Goal: Find specific page/section: Find specific page/section

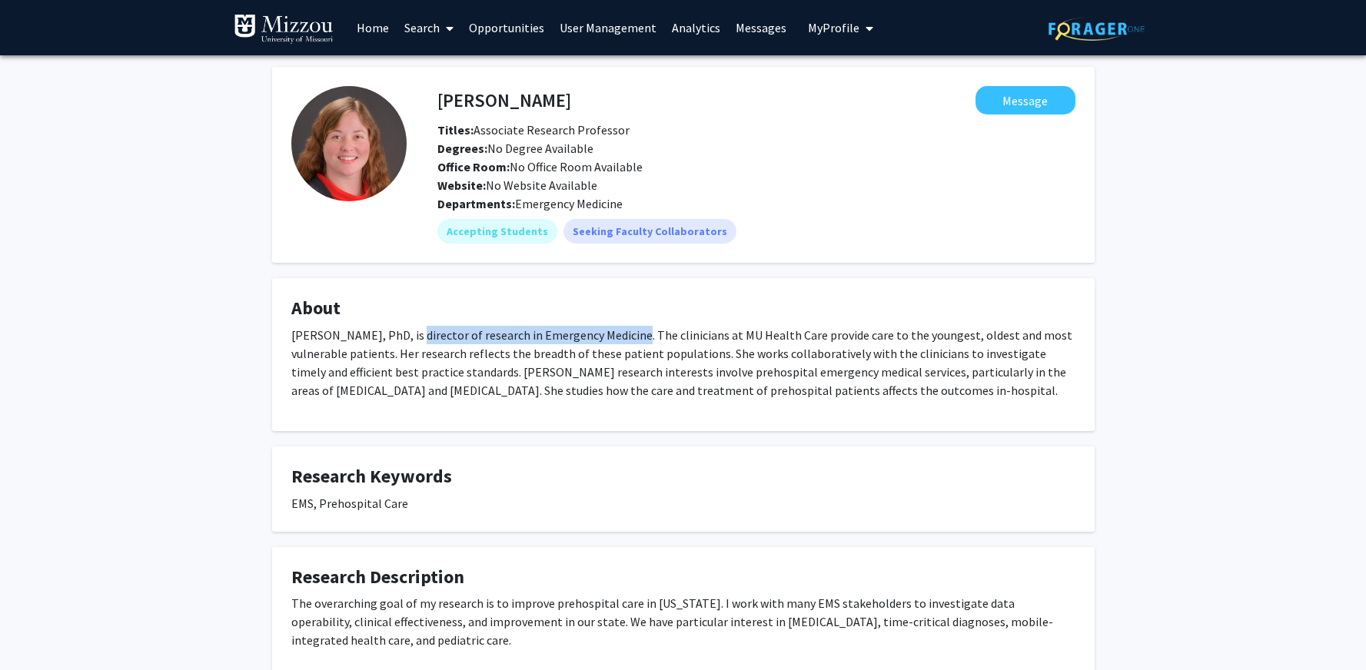
scroll to position [15, 0]
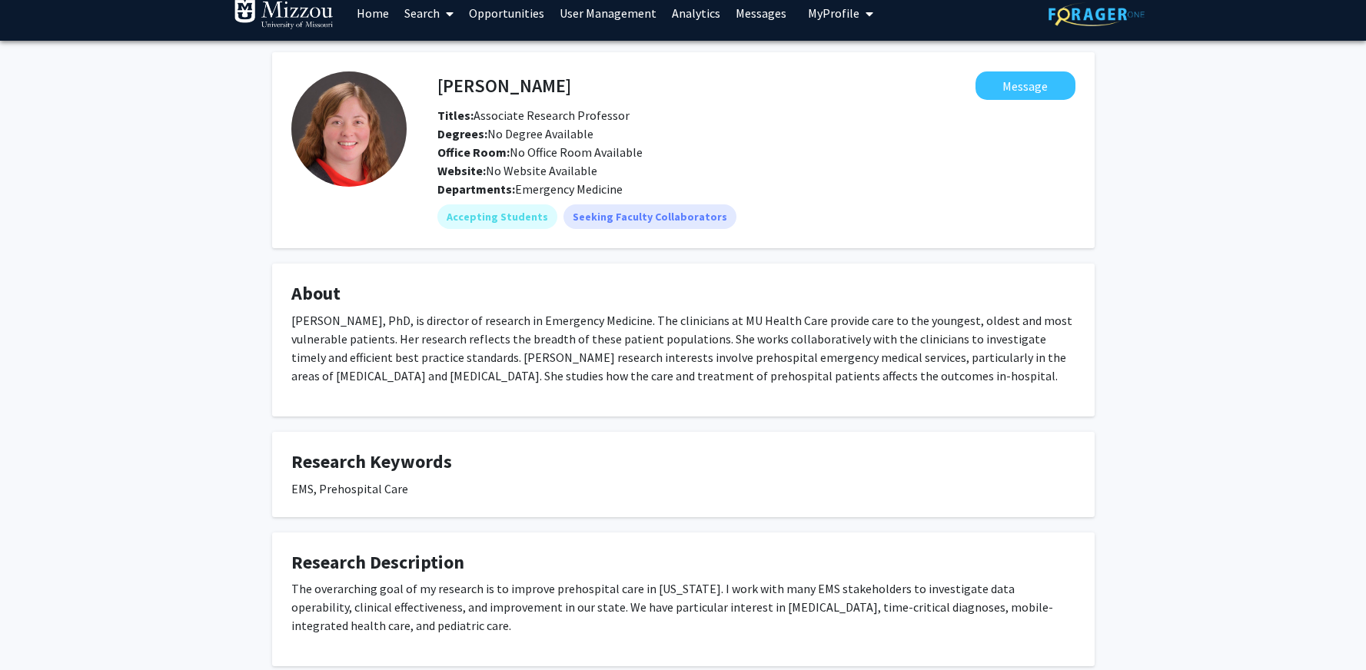
click at [423, 15] on link "Search" at bounding box center [429, 13] width 65 height 54
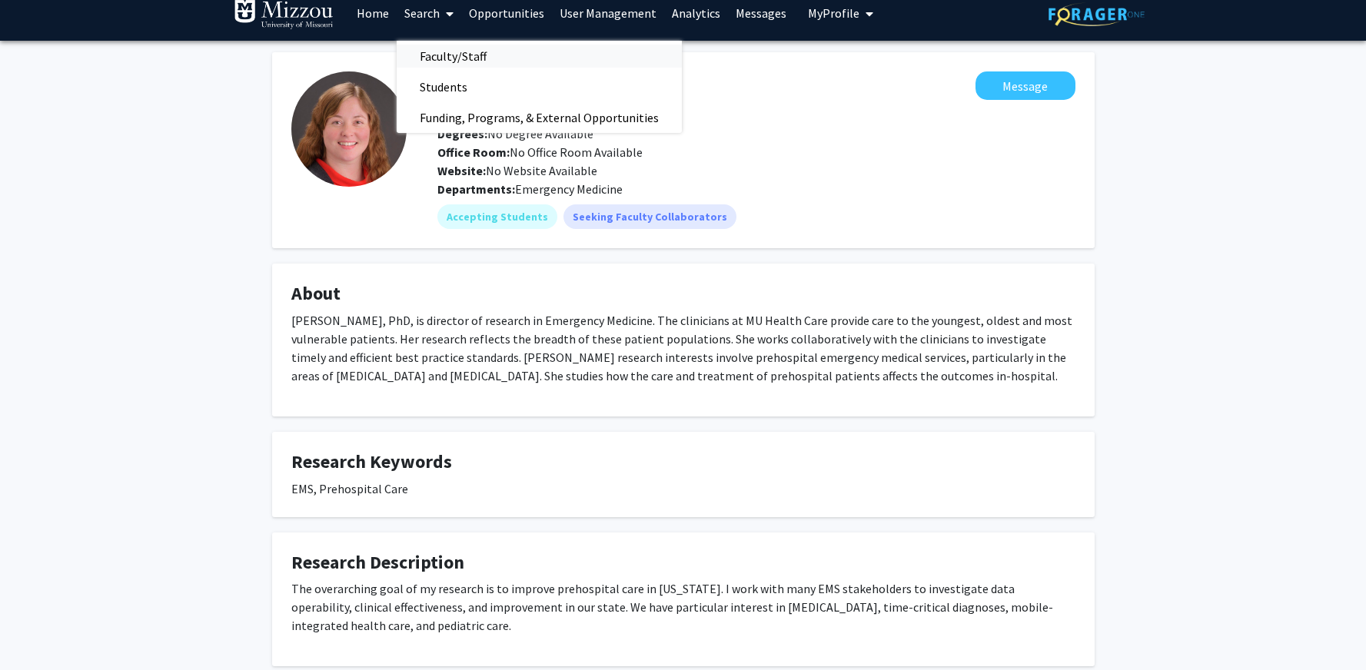
click at [431, 59] on span "Faculty/Staff" at bounding box center [453, 56] width 113 height 31
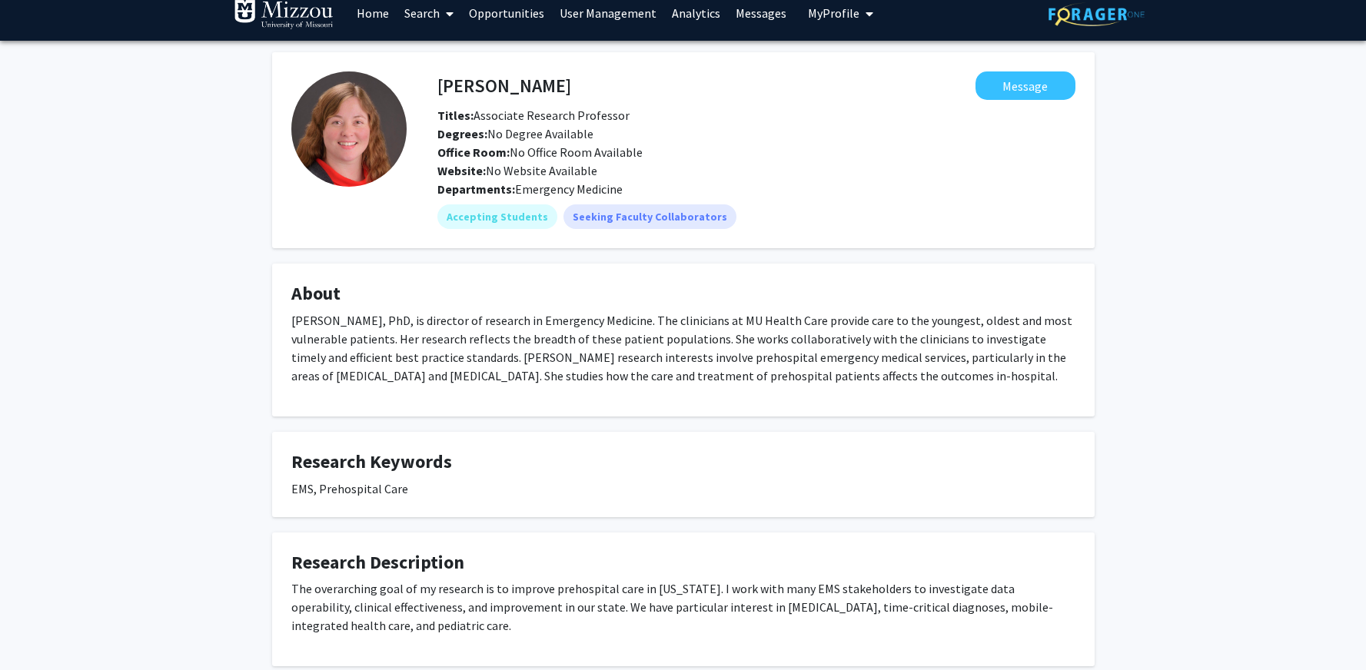
scroll to position [1, 0]
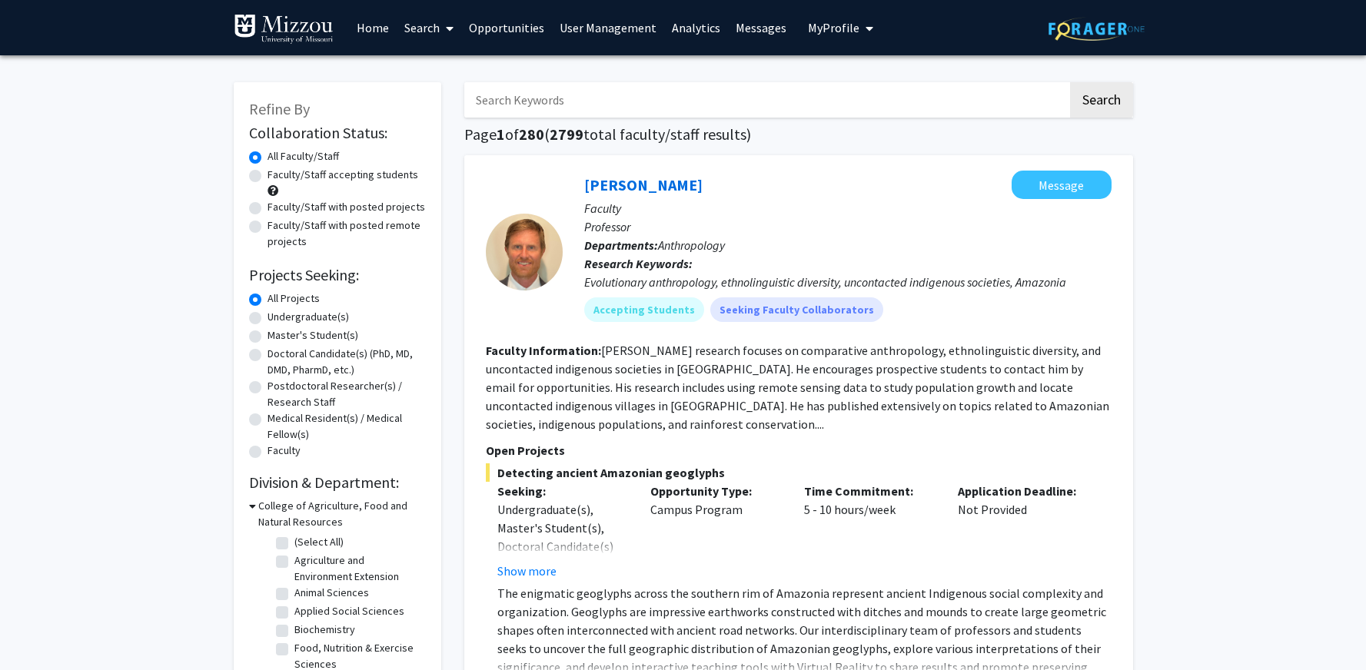
click at [509, 22] on link "Opportunities" at bounding box center [506, 28] width 91 height 54
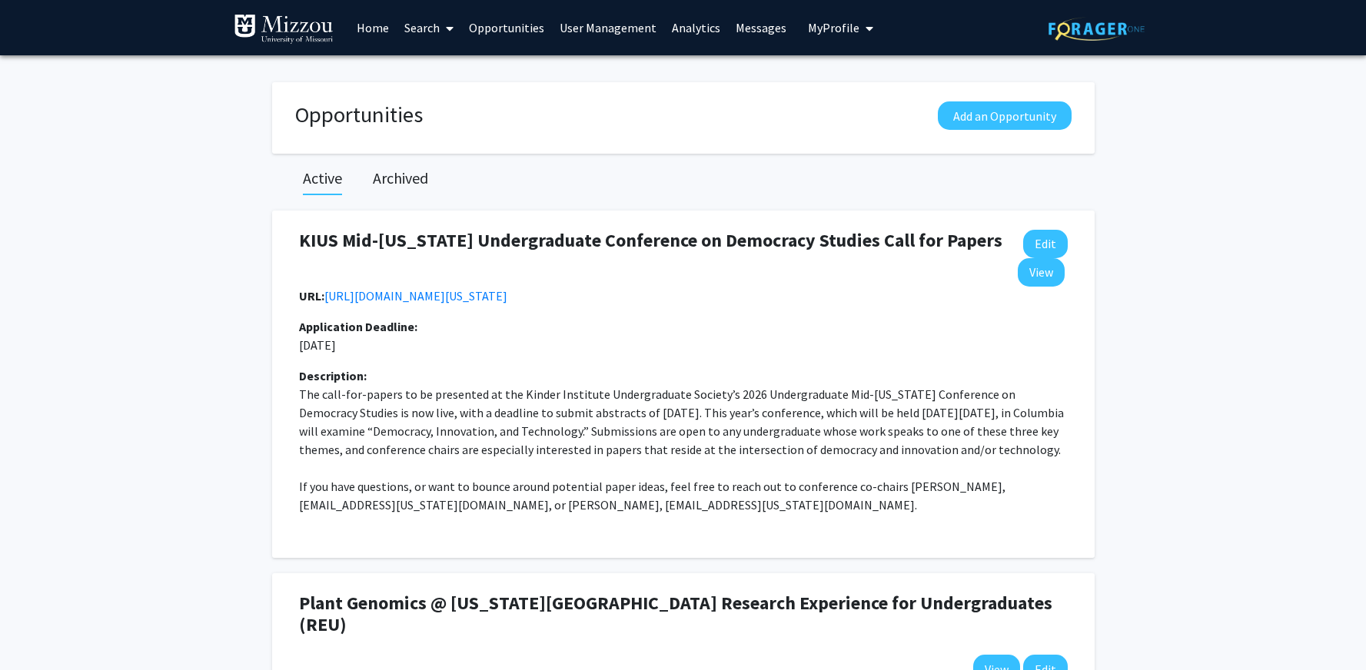
click at [415, 25] on link "Search" at bounding box center [429, 28] width 65 height 54
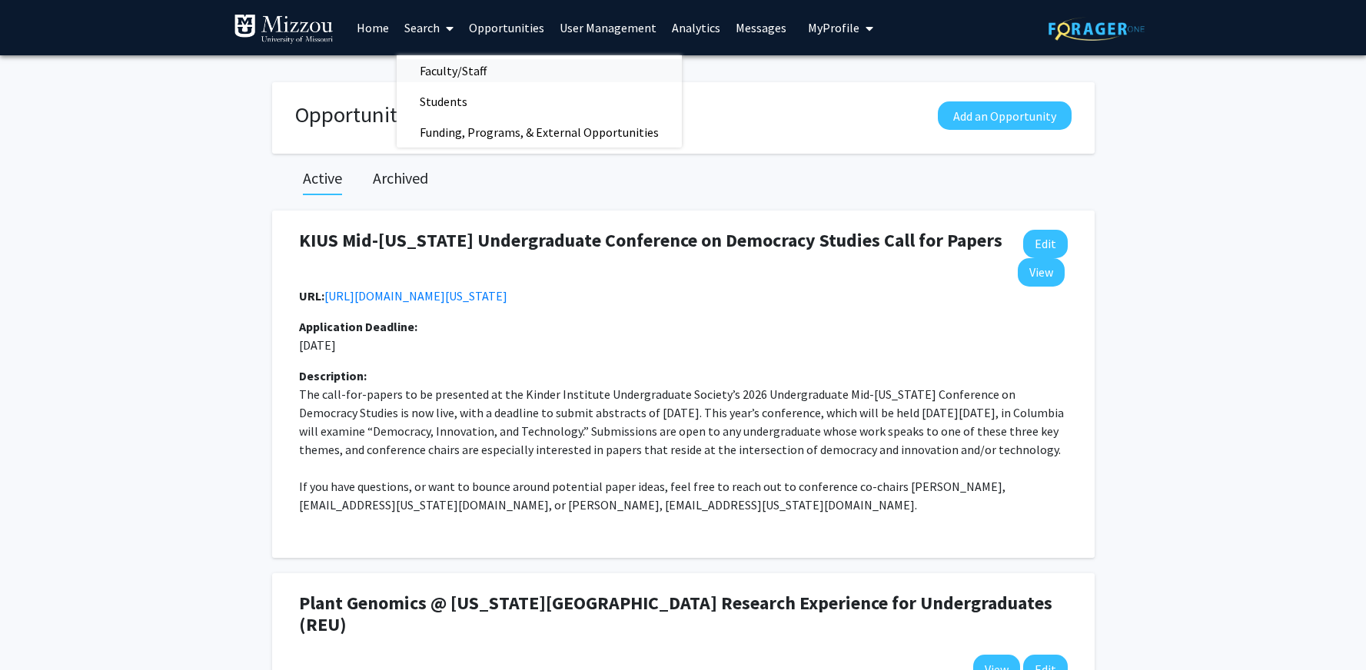
click at [442, 68] on span "Faculty/Staff" at bounding box center [453, 70] width 113 height 31
